Goal: Task Accomplishment & Management: Manage account settings

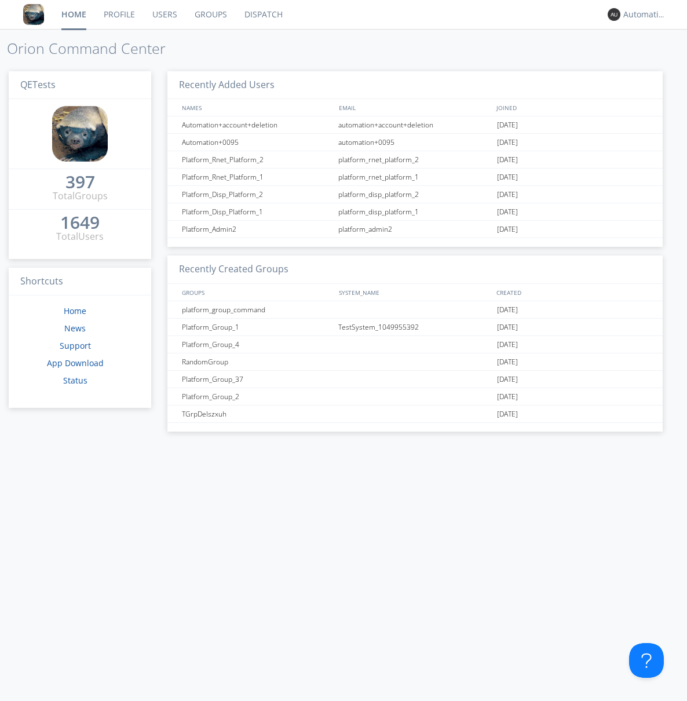
click at [210, 14] on link "Groups" at bounding box center [211, 14] width 50 height 29
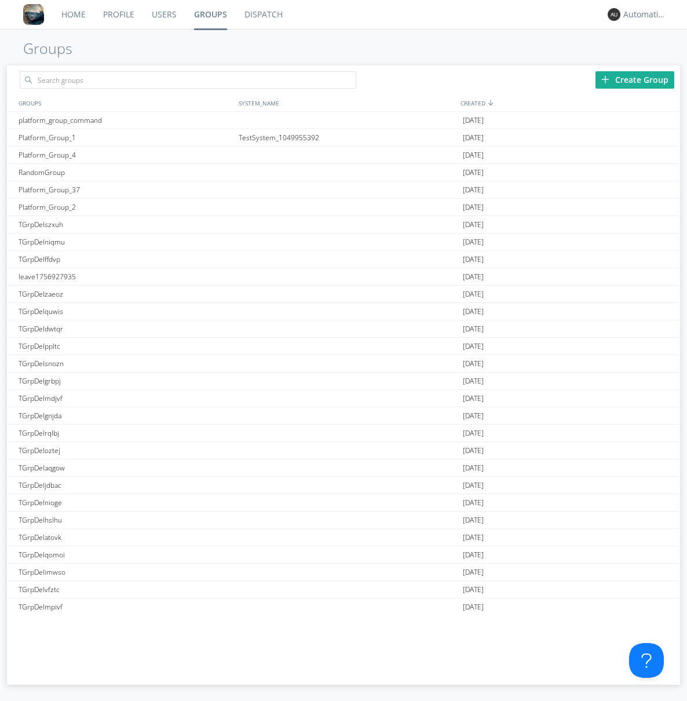
click at [635, 79] on div "Create Group" at bounding box center [634, 79] width 79 height 17
click at [210, 14] on link "Groups" at bounding box center [210, 14] width 50 height 29
type input "leave1756935133"
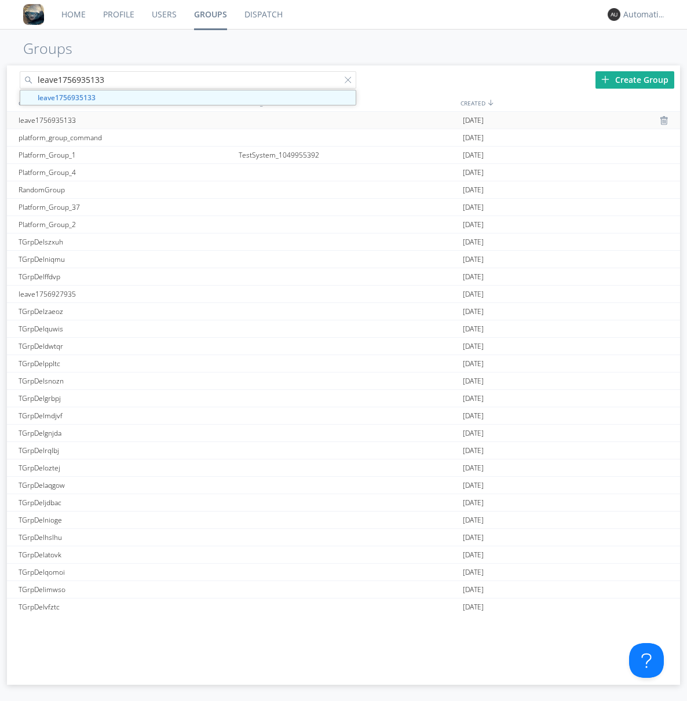
type input "leave1756935133"
click at [126, 120] on div "leave1756935133" at bounding box center [126, 120] width 221 height 17
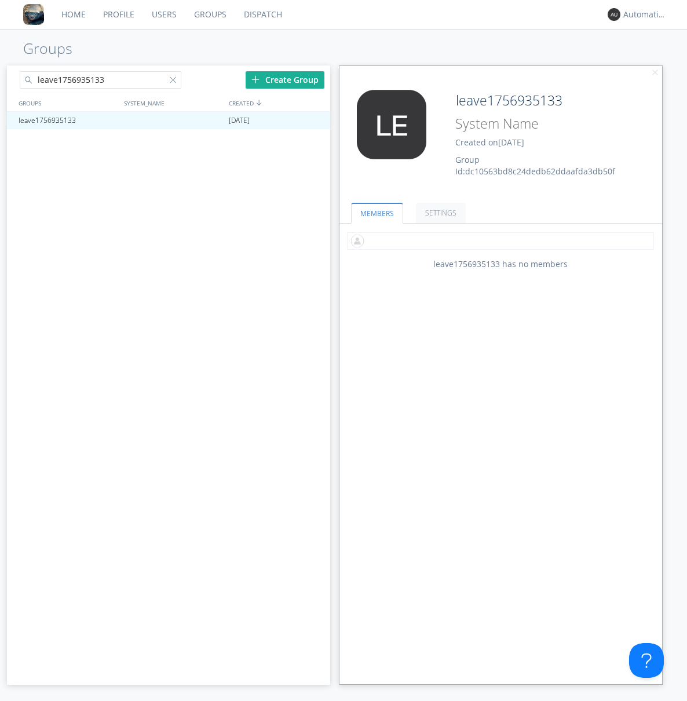
click at [500, 240] on input "text" at bounding box center [500, 240] width 307 height 17
type input "automation+0102"
click at [498, 240] on input "text" at bounding box center [500, 240] width 307 height 17
type input "automation+0103"
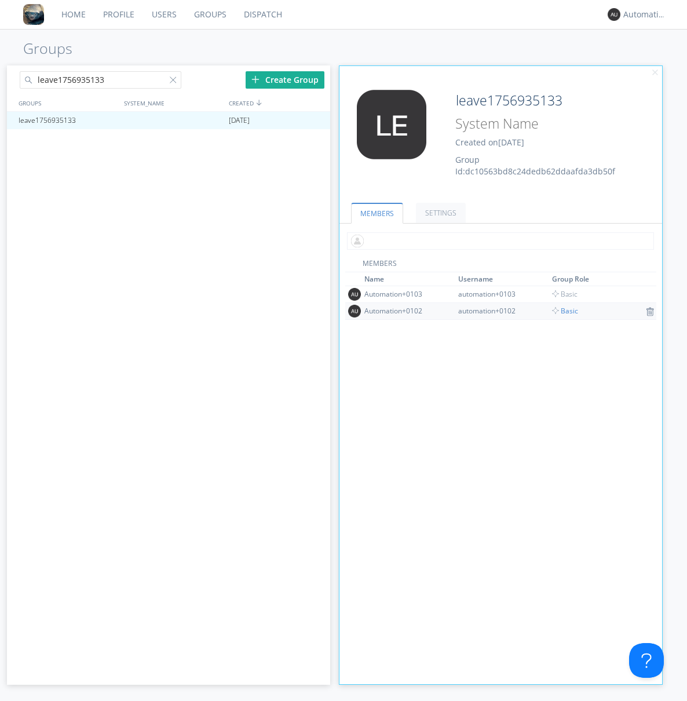
click at [498, 240] on input "text" at bounding box center [500, 240] width 307 height 17
click at [560, 310] on span "Basic" at bounding box center [565, 311] width 26 height 10
click at [315, 120] on div at bounding box center [315, 120] width 12 height 9
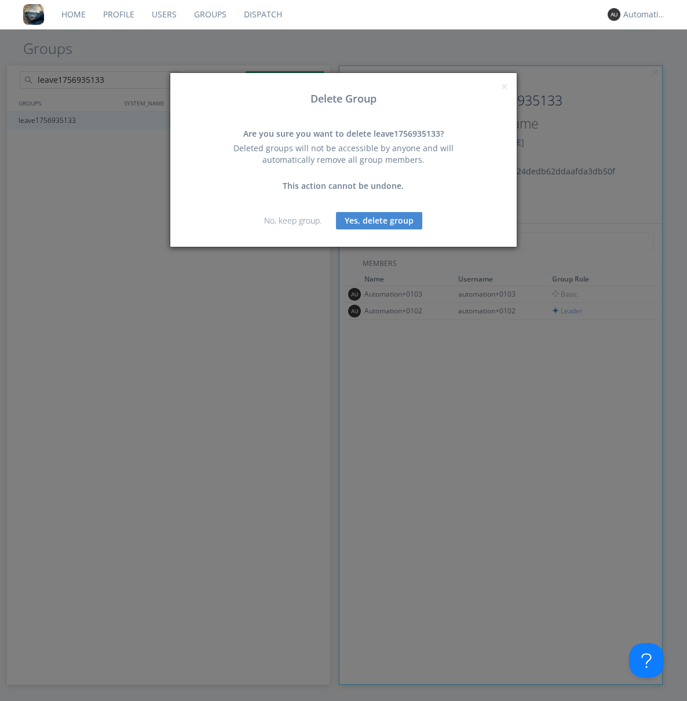
click at [379, 220] on button "Yes, delete group" at bounding box center [379, 220] width 86 height 17
